Goal: Task Accomplishment & Management: Use online tool/utility

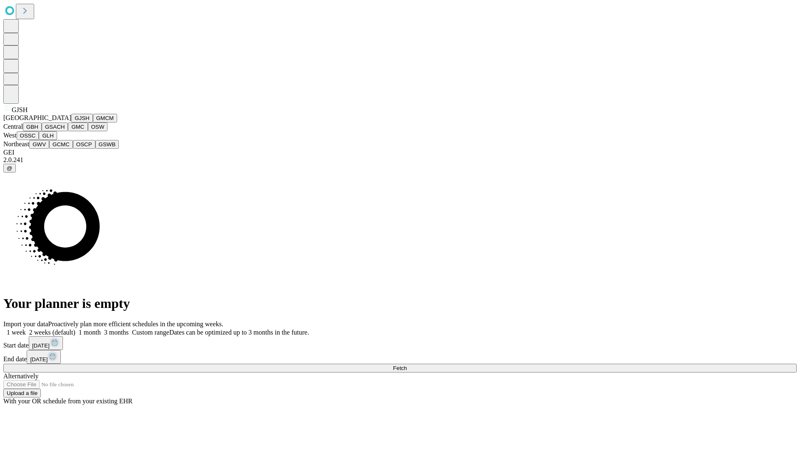
click at [71, 122] on button "GJSH" at bounding box center [82, 118] width 22 height 9
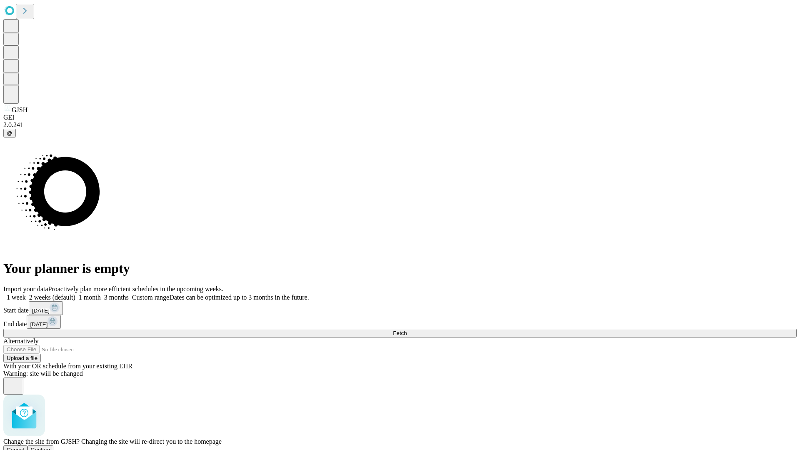
click at [50, 446] on span "Confirm" at bounding box center [41, 449] width 20 height 6
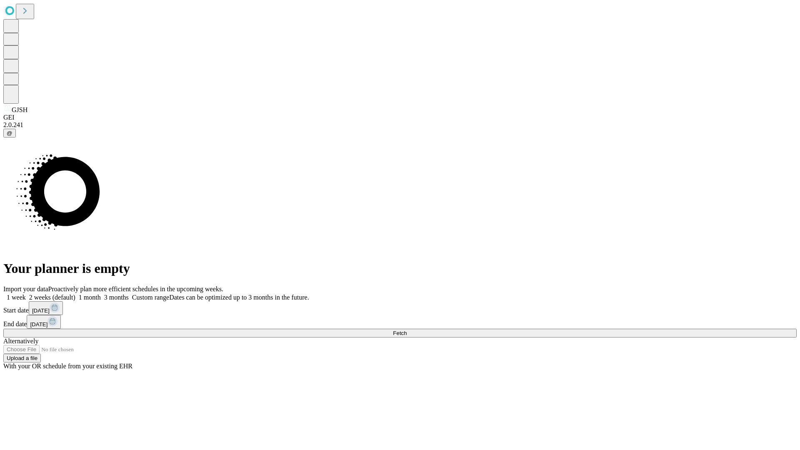
click at [26, 294] on label "1 week" at bounding box center [14, 297] width 22 height 7
click at [407, 330] on span "Fetch" at bounding box center [400, 333] width 14 height 6
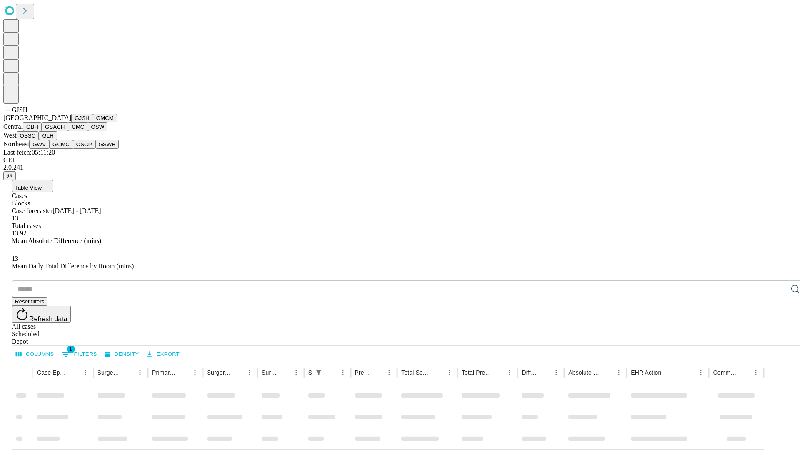
click at [93, 122] on button "GMCM" at bounding box center [105, 118] width 24 height 9
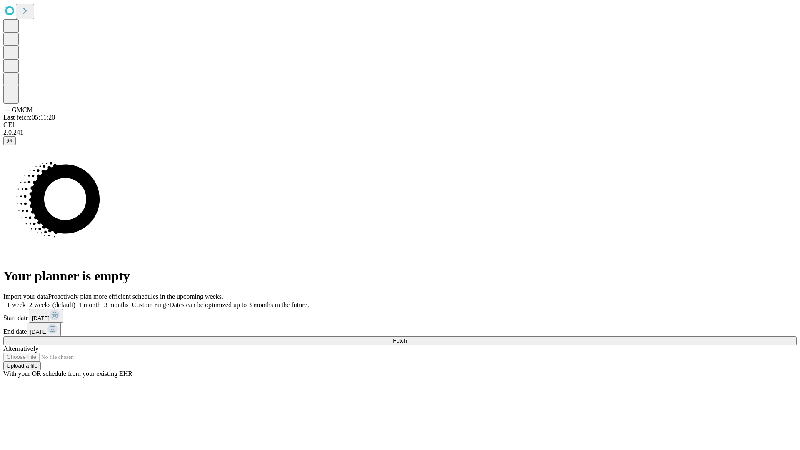
click at [26, 301] on label "1 week" at bounding box center [14, 304] width 22 height 7
click at [407, 337] on span "Fetch" at bounding box center [400, 340] width 14 height 6
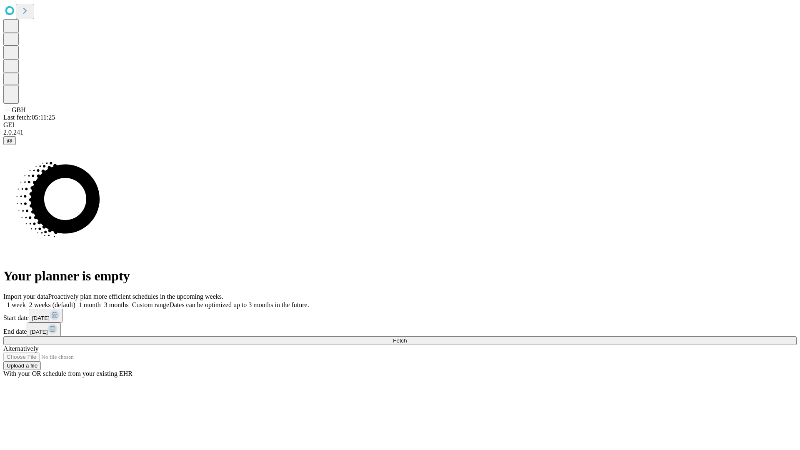
click at [26, 301] on label "1 week" at bounding box center [14, 304] width 22 height 7
click at [407, 337] on span "Fetch" at bounding box center [400, 340] width 14 height 6
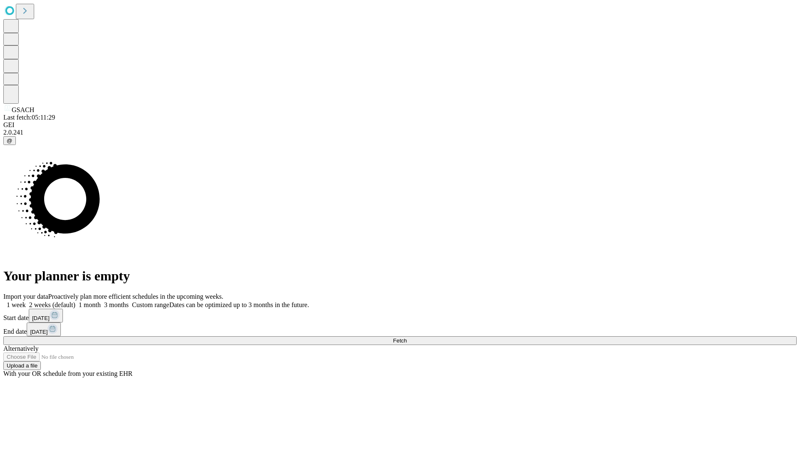
click at [26, 301] on label "1 week" at bounding box center [14, 304] width 22 height 7
click at [407, 337] on span "Fetch" at bounding box center [400, 340] width 14 height 6
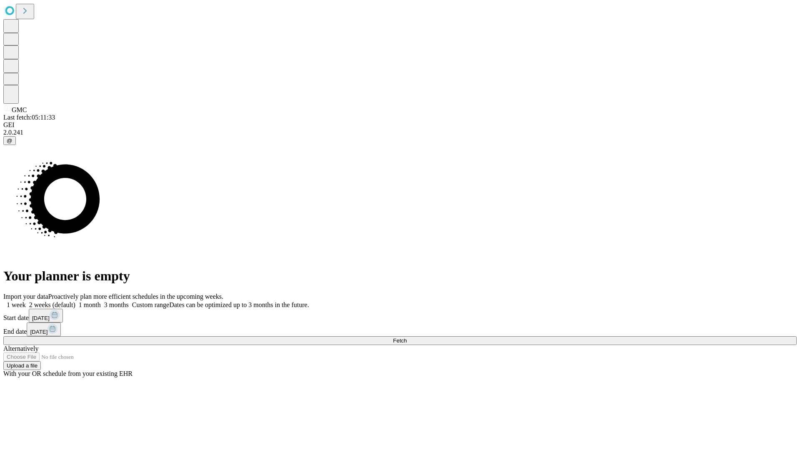
click at [26, 301] on label "1 week" at bounding box center [14, 304] width 22 height 7
click at [407, 337] on span "Fetch" at bounding box center [400, 340] width 14 height 6
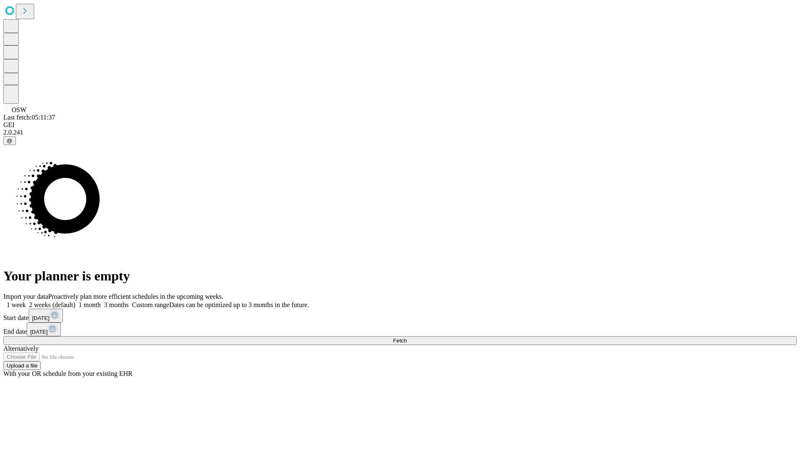
click at [407, 337] on span "Fetch" at bounding box center [400, 340] width 14 height 6
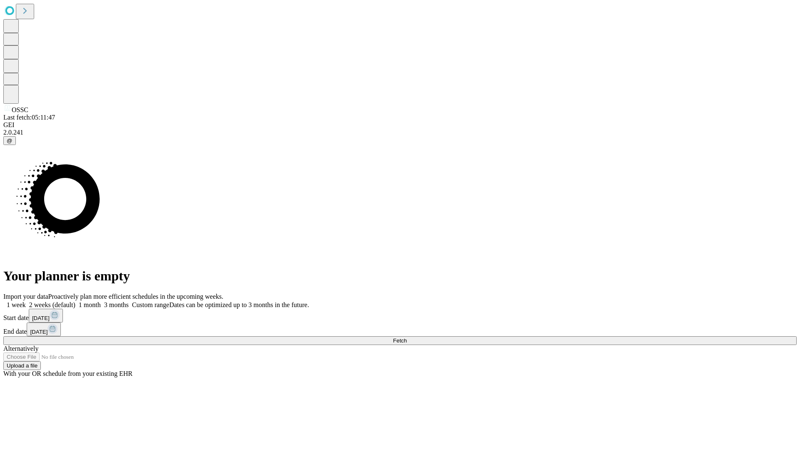
click at [26, 301] on label "1 week" at bounding box center [14, 304] width 22 height 7
click at [407, 337] on span "Fetch" at bounding box center [400, 340] width 14 height 6
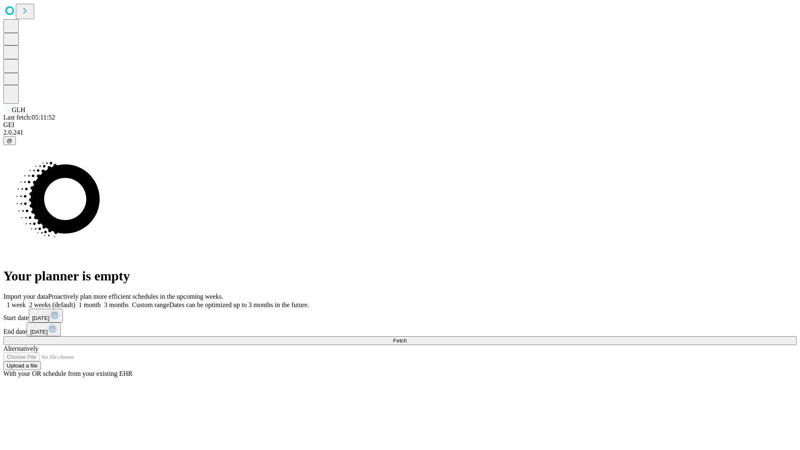
click at [26, 301] on label "1 week" at bounding box center [14, 304] width 22 height 7
click at [407, 337] on span "Fetch" at bounding box center [400, 340] width 14 height 6
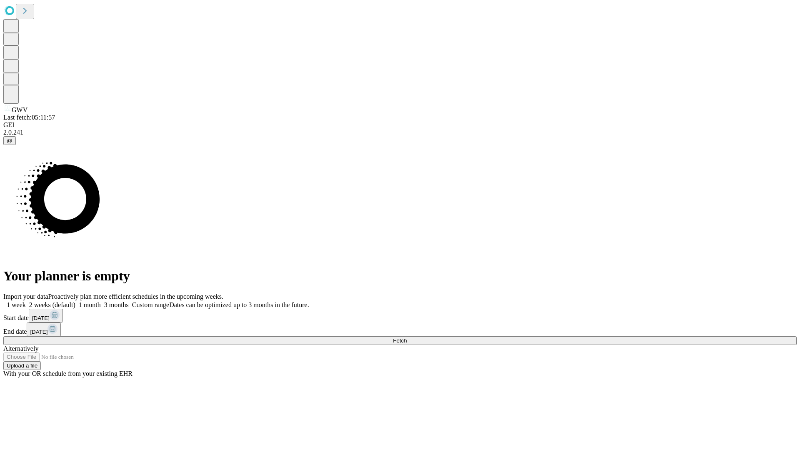
click at [26, 301] on label "1 week" at bounding box center [14, 304] width 22 height 7
click at [407, 337] on span "Fetch" at bounding box center [400, 340] width 14 height 6
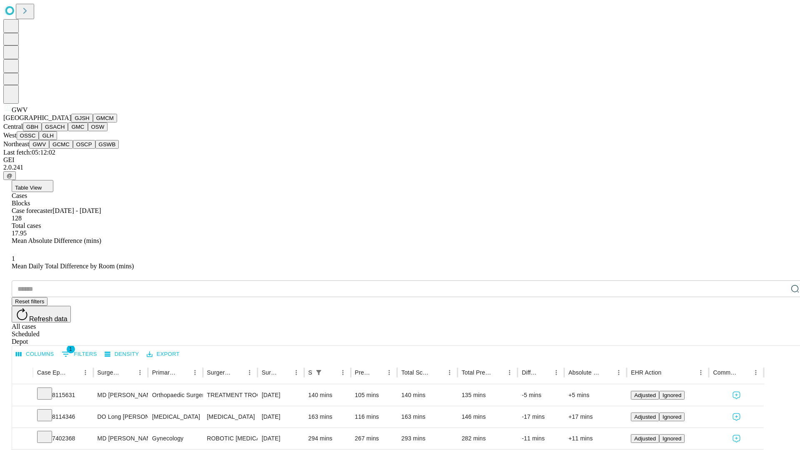
click at [65, 149] on button "GCMC" at bounding box center [61, 144] width 24 height 9
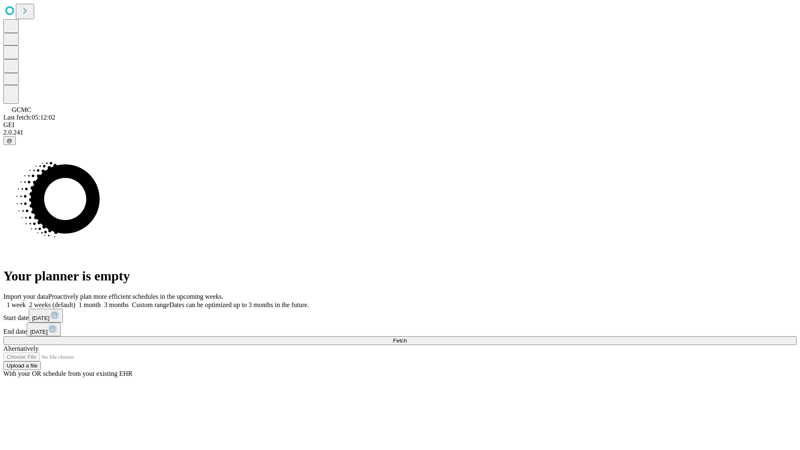
click at [26, 301] on label "1 week" at bounding box center [14, 304] width 22 height 7
click at [407, 337] on span "Fetch" at bounding box center [400, 340] width 14 height 6
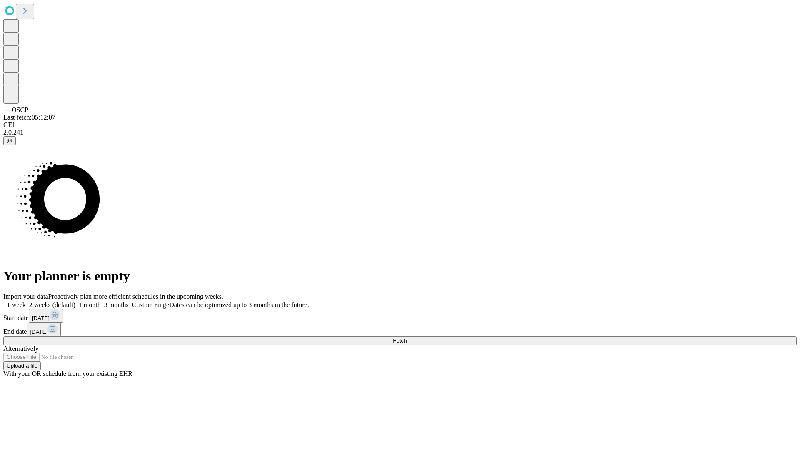
click at [26, 301] on label "1 week" at bounding box center [14, 304] width 22 height 7
click at [407, 337] on span "Fetch" at bounding box center [400, 340] width 14 height 6
